Goal: Navigation & Orientation: Find specific page/section

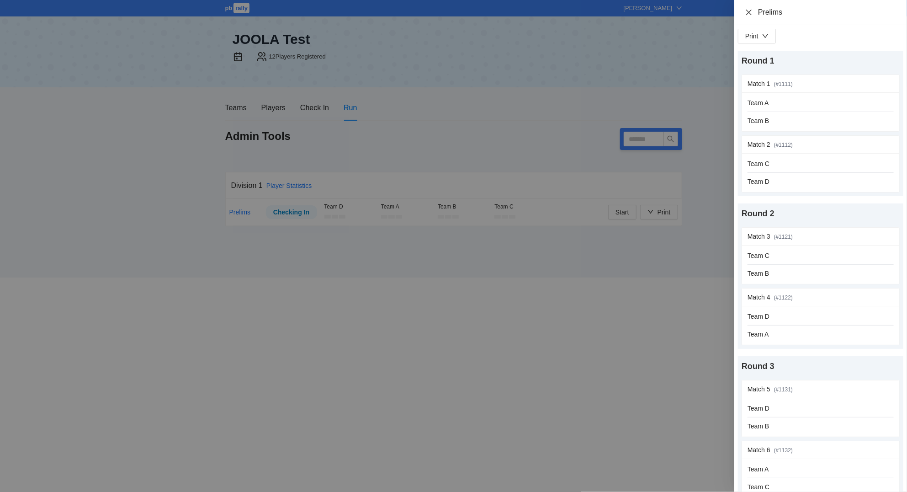
click at [747, 13] on icon "close" at bounding box center [748, 12] width 7 height 7
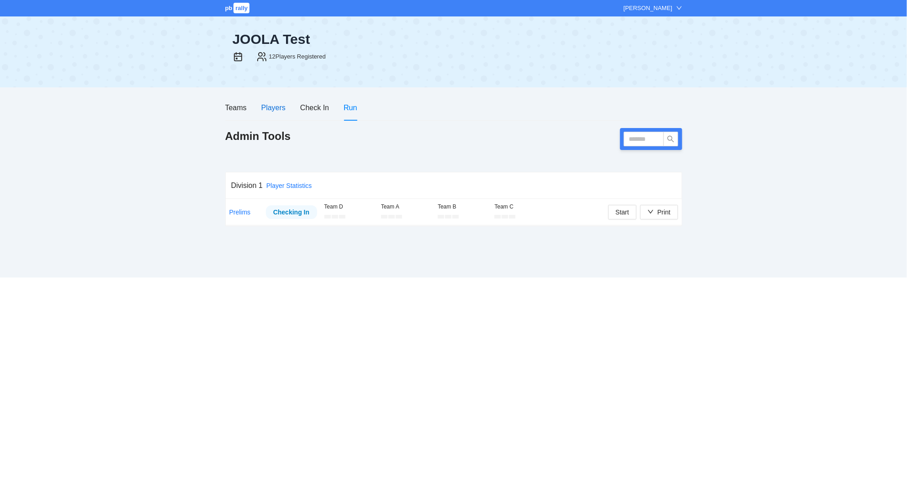
click at [276, 107] on div "Players" at bounding box center [273, 107] width 24 height 11
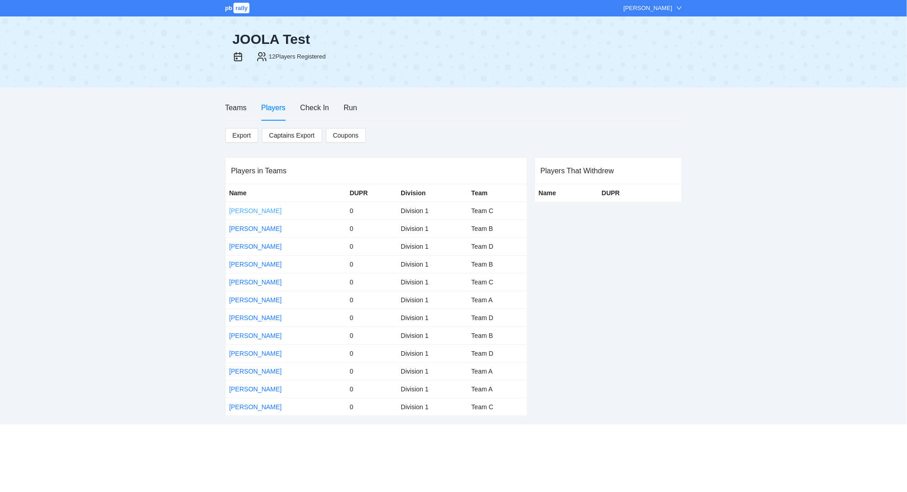
click at [257, 211] on link "[PERSON_NAME]" at bounding box center [255, 210] width 53 height 7
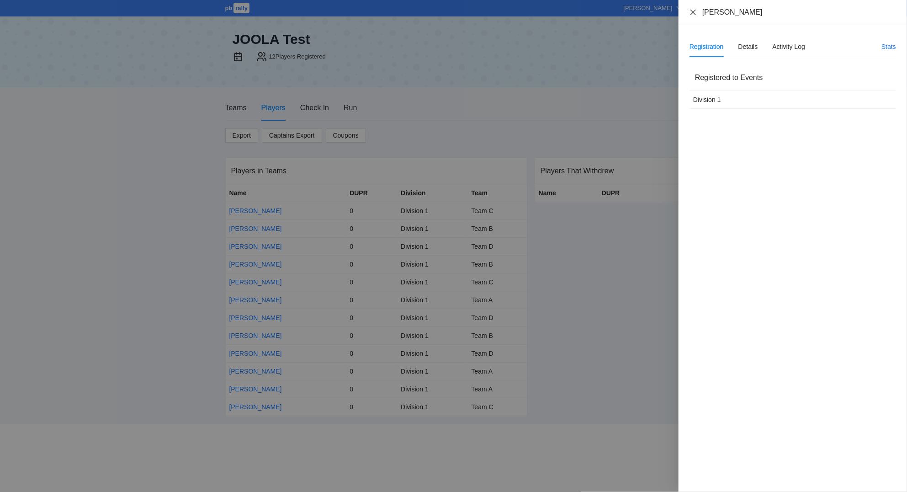
click at [694, 12] on icon "close" at bounding box center [692, 11] width 5 height 5
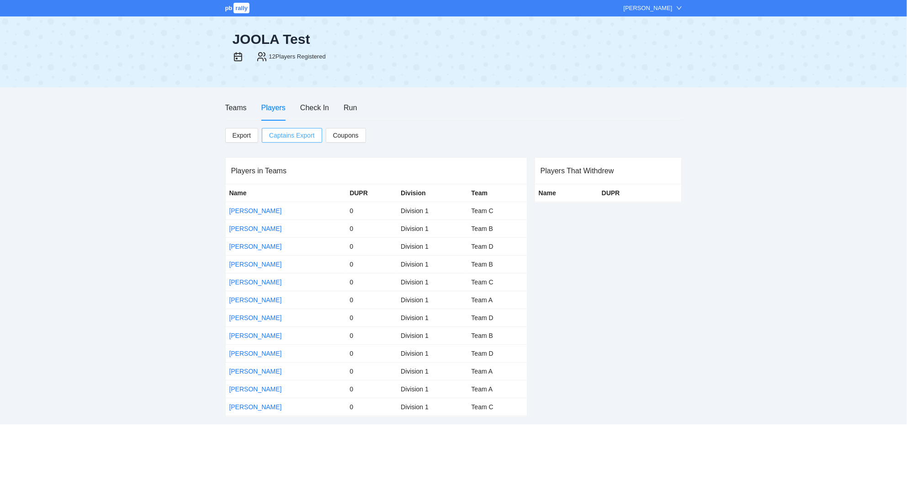
click at [299, 136] on span "Captains Export" at bounding box center [292, 135] width 46 height 14
click at [353, 138] on span "Coupons" at bounding box center [346, 135] width 26 height 10
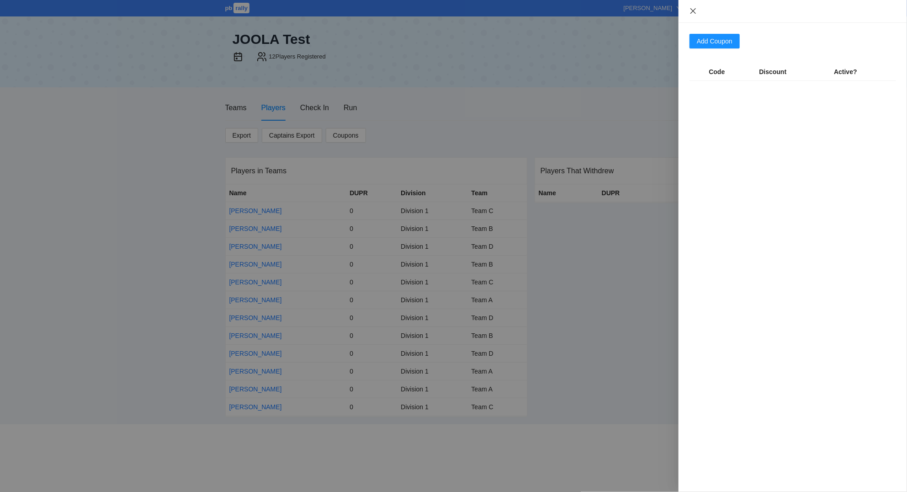
click at [692, 9] on icon "close" at bounding box center [692, 10] width 7 height 7
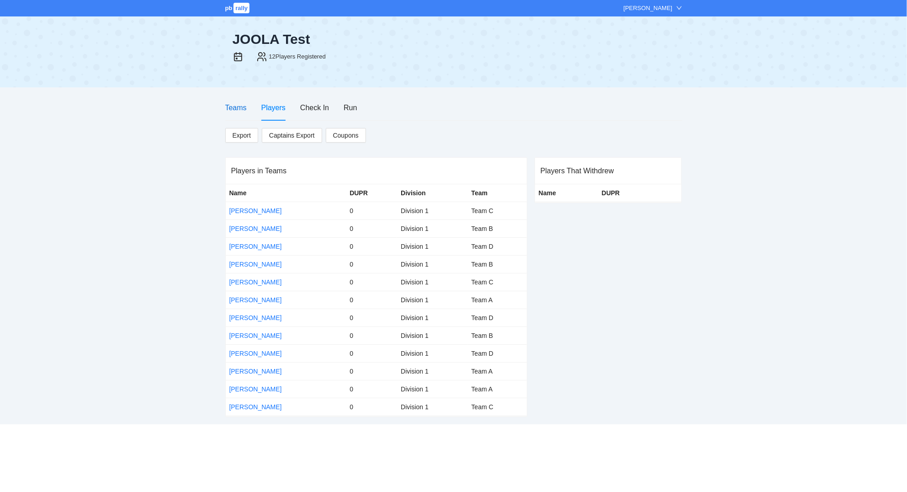
click at [238, 107] on div "Teams" at bounding box center [235, 107] width 21 height 11
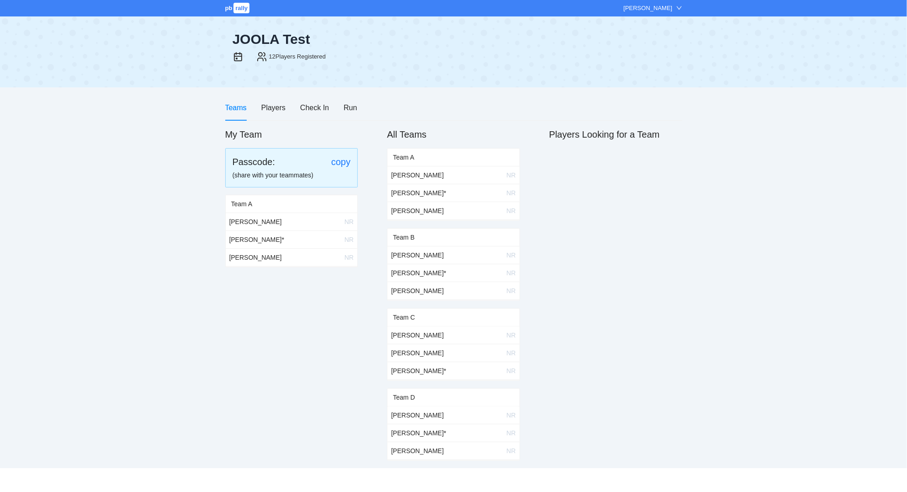
click at [447, 155] on div "Team A" at bounding box center [453, 156] width 121 height 17
click at [455, 237] on div "Team B" at bounding box center [453, 236] width 121 height 17
click at [444, 270] on td "[PERSON_NAME] *" at bounding box center [441, 273] width 108 height 18
click at [452, 338] on td "[PERSON_NAME]" at bounding box center [441, 335] width 108 height 18
click at [304, 219] on td "[PERSON_NAME]" at bounding box center [280, 222] width 108 height 18
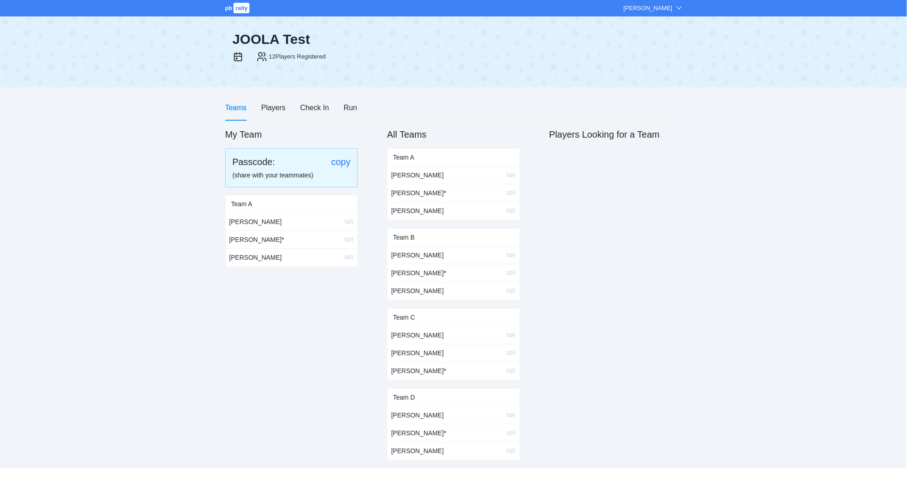
click at [275, 222] on td "[PERSON_NAME]" at bounding box center [280, 222] width 108 height 18
click at [247, 236] on td "[PERSON_NAME] *" at bounding box center [280, 239] width 108 height 18
click at [245, 259] on td "[PERSON_NAME]" at bounding box center [280, 257] width 108 height 18
click at [245, 246] on td "[PERSON_NAME] *" at bounding box center [280, 239] width 108 height 18
click at [242, 223] on td "[PERSON_NAME]" at bounding box center [280, 222] width 108 height 18
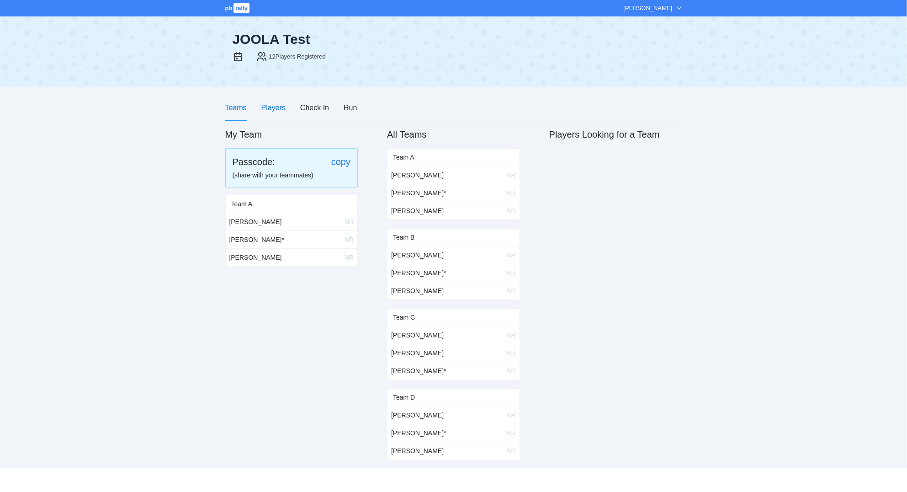
click at [274, 108] on div "Players" at bounding box center [273, 107] width 24 height 11
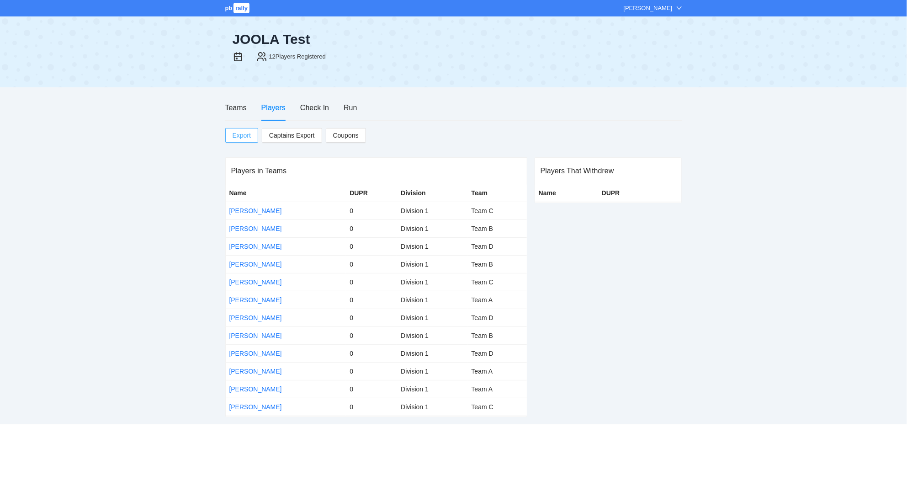
click at [246, 135] on span "Export" at bounding box center [242, 135] width 18 height 14
click at [538, 106] on div "Teams Players Check In Run" at bounding box center [453, 108] width 457 height 26
click at [237, 108] on div "Teams" at bounding box center [235, 107] width 21 height 11
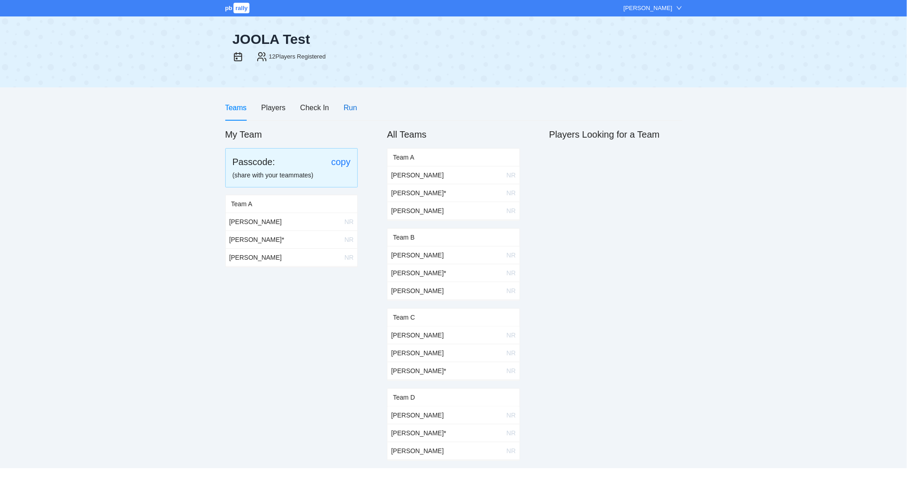
click at [351, 111] on div "Run" at bounding box center [350, 107] width 13 height 11
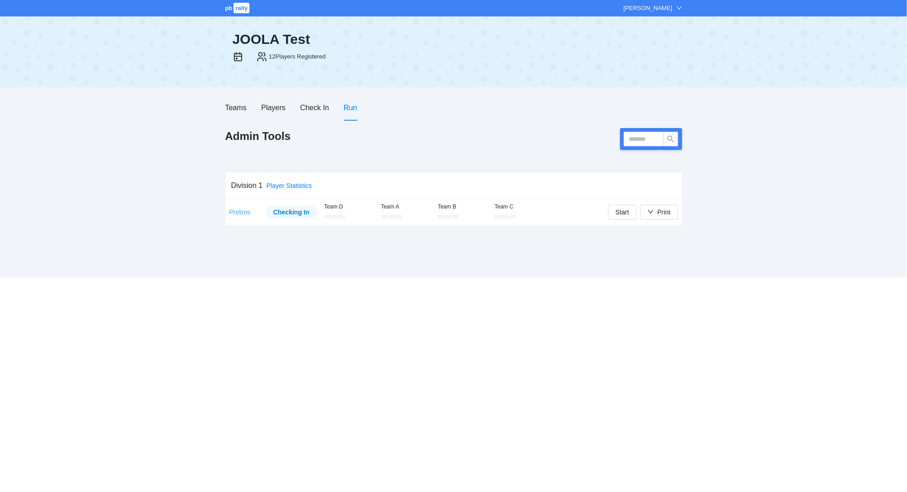
click at [242, 209] on link "Prelims" at bounding box center [239, 211] width 21 height 7
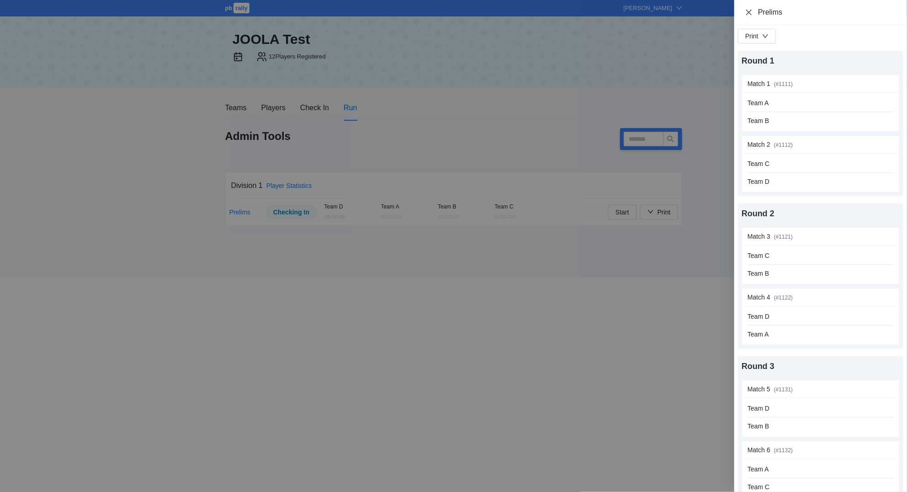
click at [748, 11] on icon "close" at bounding box center [748, 12] width 7 height 7
